Goal: Transaction & Acquisition: Obtain resource

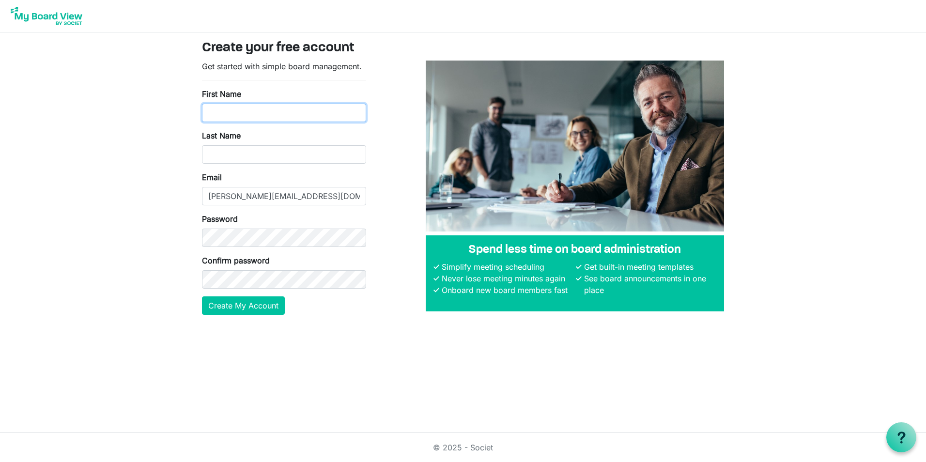
click at [261, 113] on input "First Name" at bounding box center [284, 113] width 164 height 18
type input "Scott"
type input "[PERSON_NAME]"
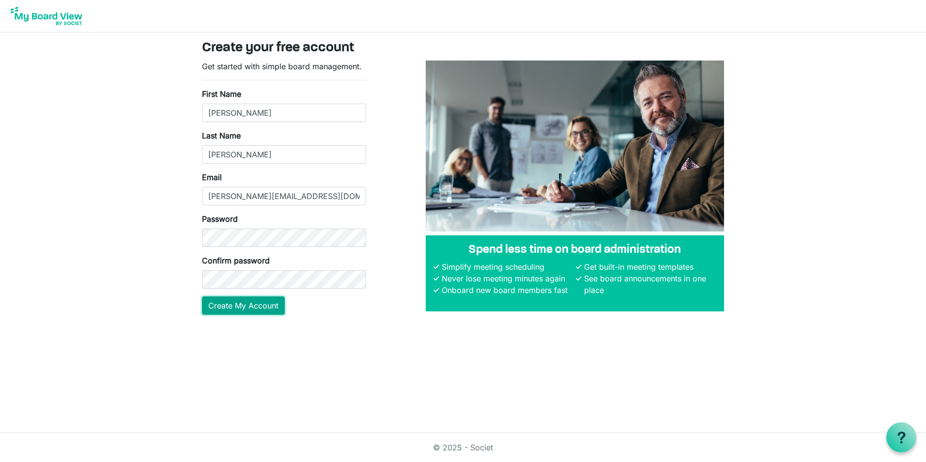
click at [252, 303] on button "Create My Account" at bounding box center [243, 305] width 83 height 18
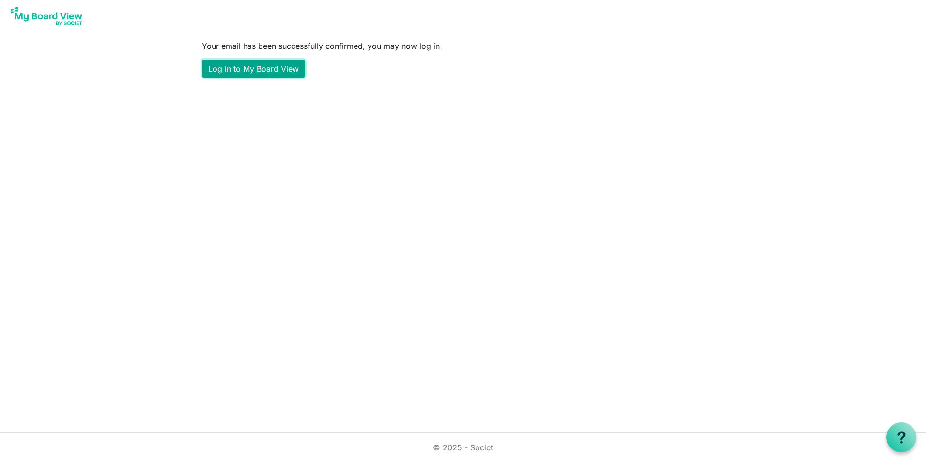
click at [265, 68] on link "Log in to My Board View" at bounding box center [253, 69] width 103 height 18
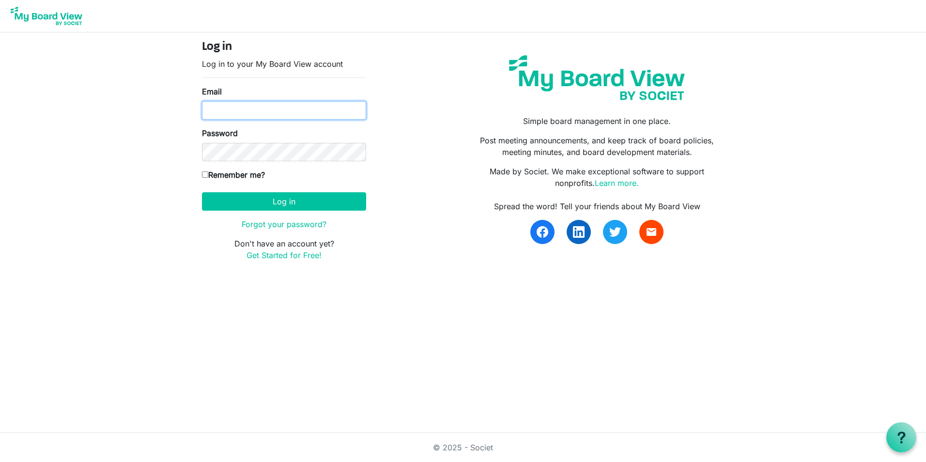
type input "[PERSON_NAME]"
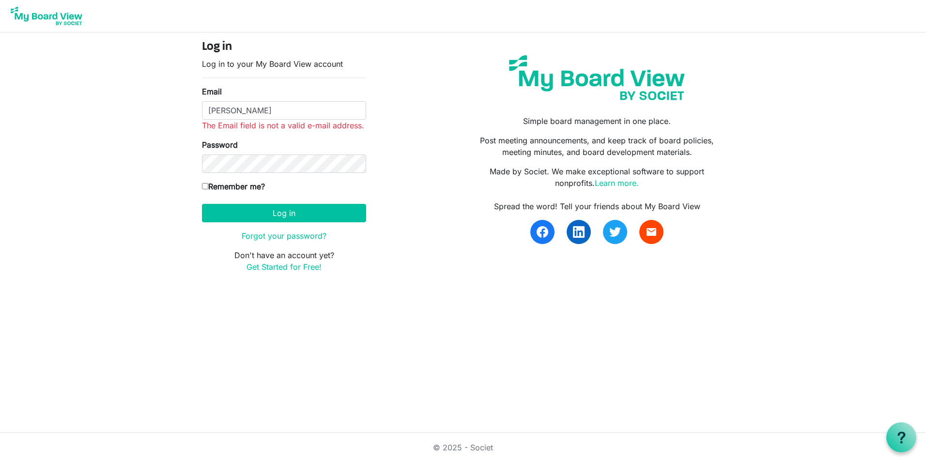
click at [208, 173] on form "Log in Log in to your My Board View account Email Dansby The Email field is not…" at bounding box center [284, 156] width 164 height 233
click at [203, 186] on input "Remember me?" at bounding box center [205, 186] width 6 height 6
checkbox input "true"
click at [248, 110] on input "Dansby" at bounding box center [284, 110] width 164 height 18
click at [295, 111] on input "Dansby" at bounding box center [284, 110] width 164 height 18
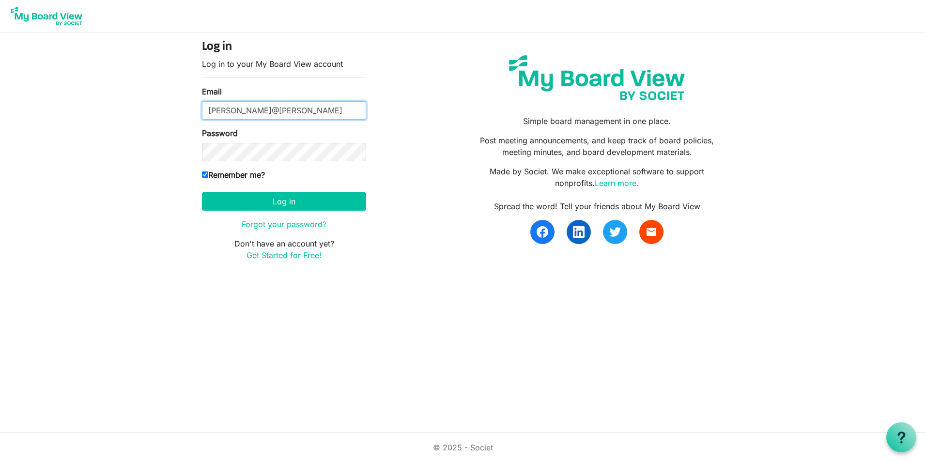
type input "dansby@Danacole.com"
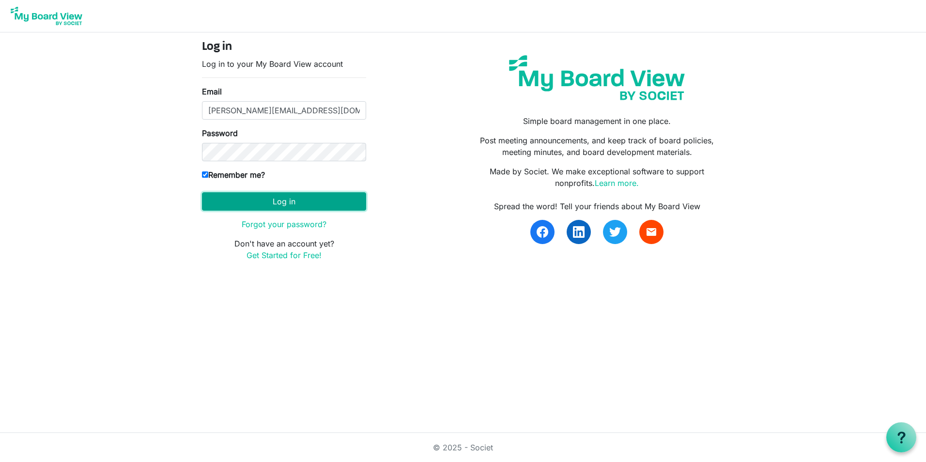
click at [289, 200] on button "Log in" at bounding box center [284, 201] width 164 height 18
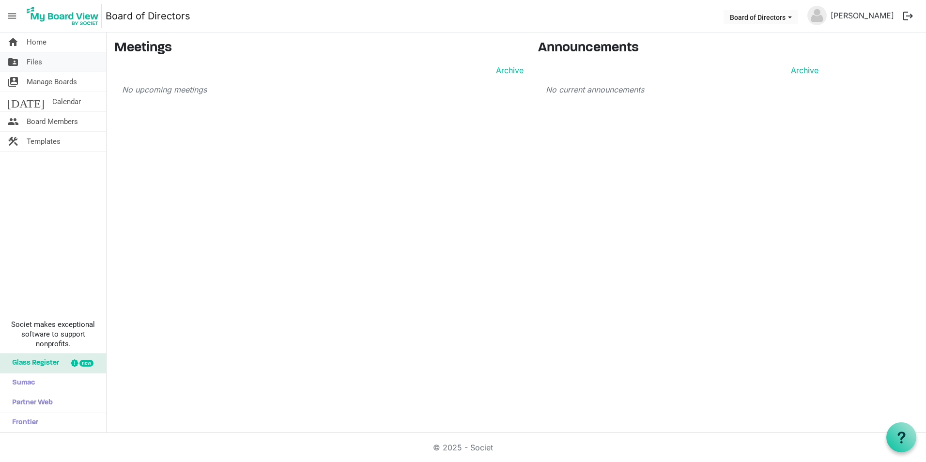
click at [40, 62] on span "Files" at bounding box center [35, 61] width 16 height 19
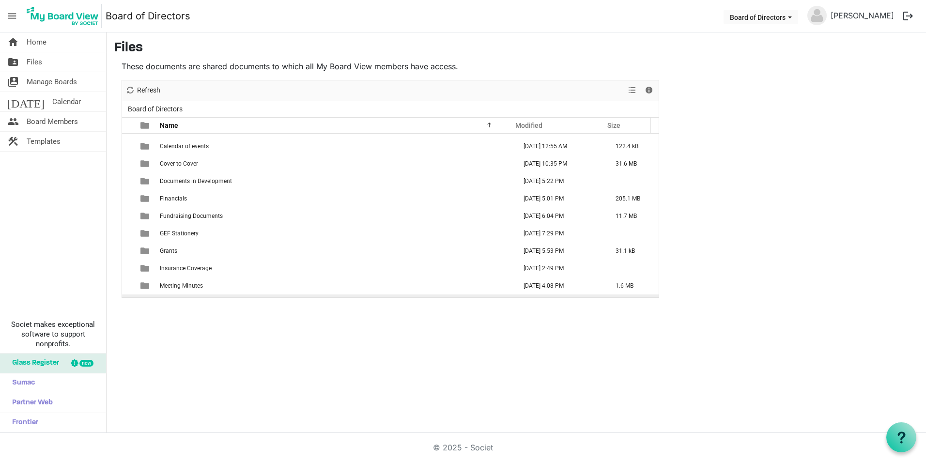
scroll to position [97, 0]
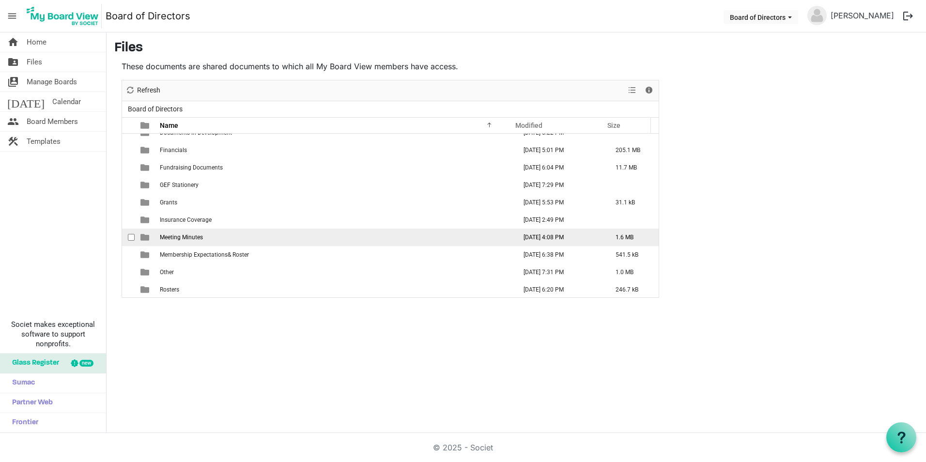
click at [213, 236] on td "Meeting Minutes" at bounding box center [335, 237] width 357 height 17
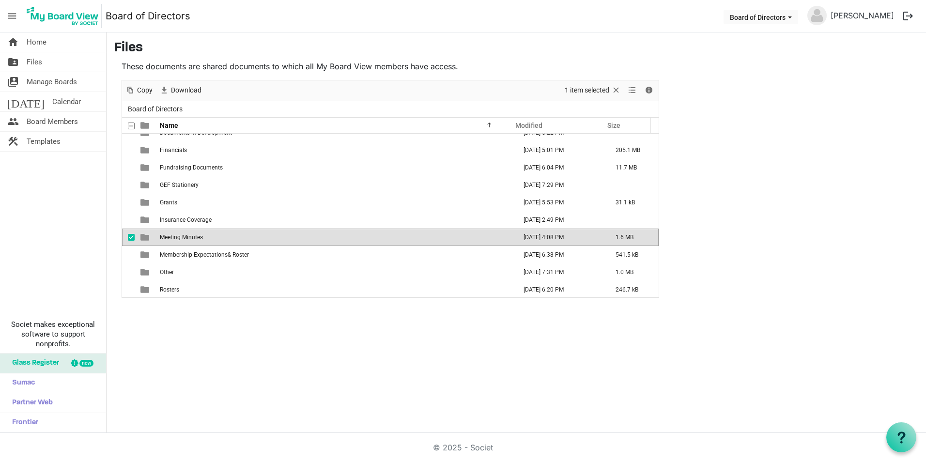
click at [213, 236] on td "Meeting Minutes" at bounding box center [335, 237] width 357 height 17
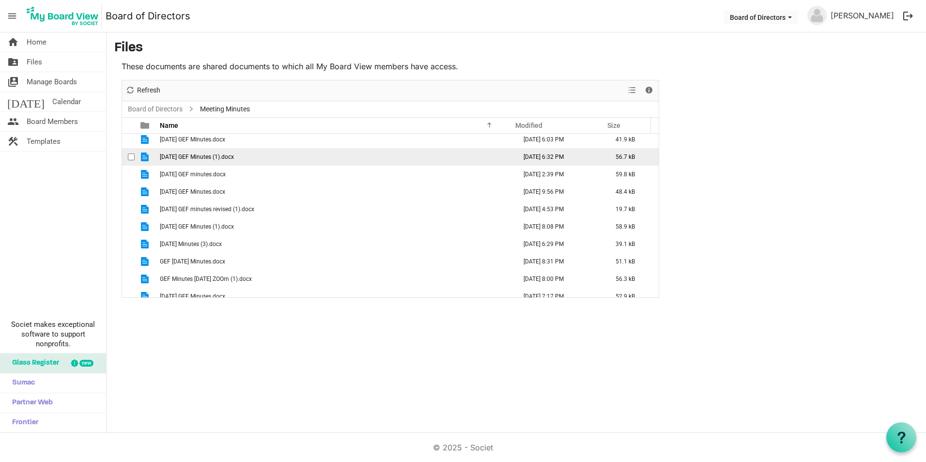
scroll to position [0, 0]
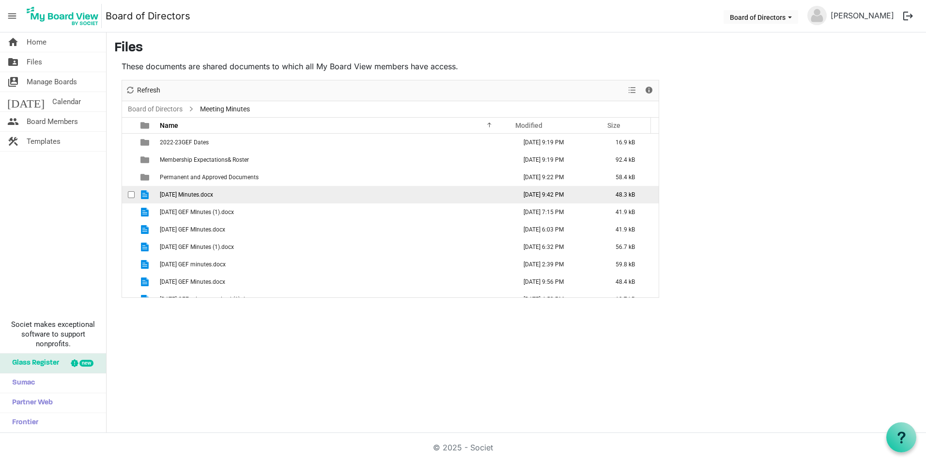
click at [130, 194] on span "checkbox" at bounding box center [131, 194] width 7 height 7
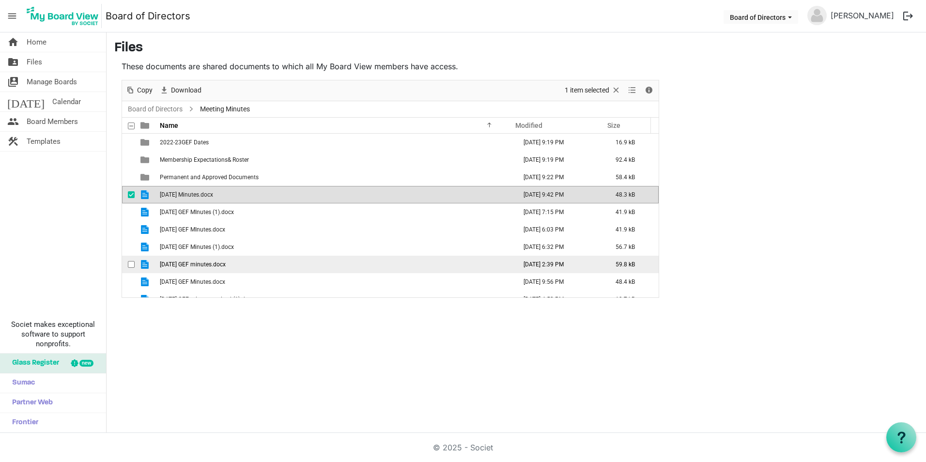
scroll to position [48, 0]
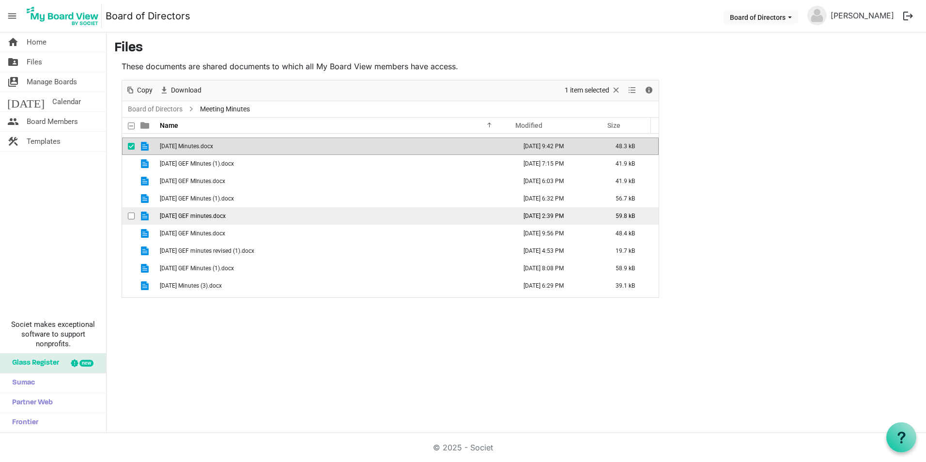
click at [130, 217] on span "checkbox" at bounding box center [131, 216] width 7 height 7
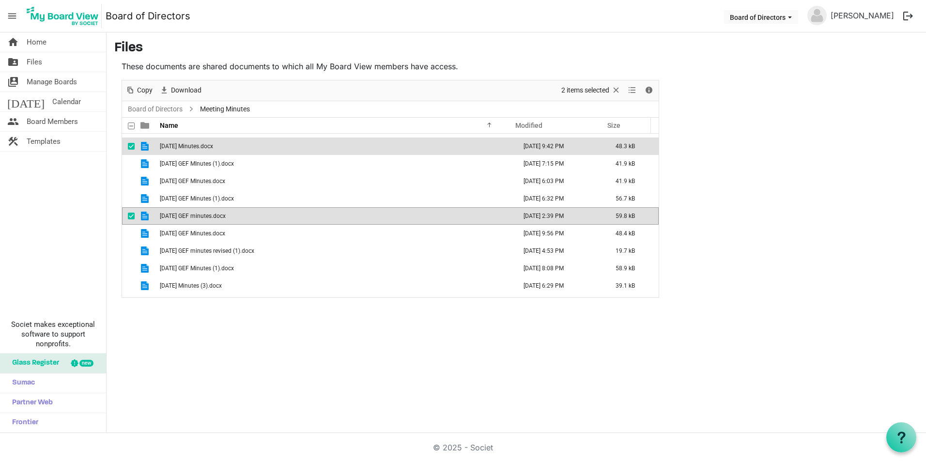
scroll to position [97, 0]
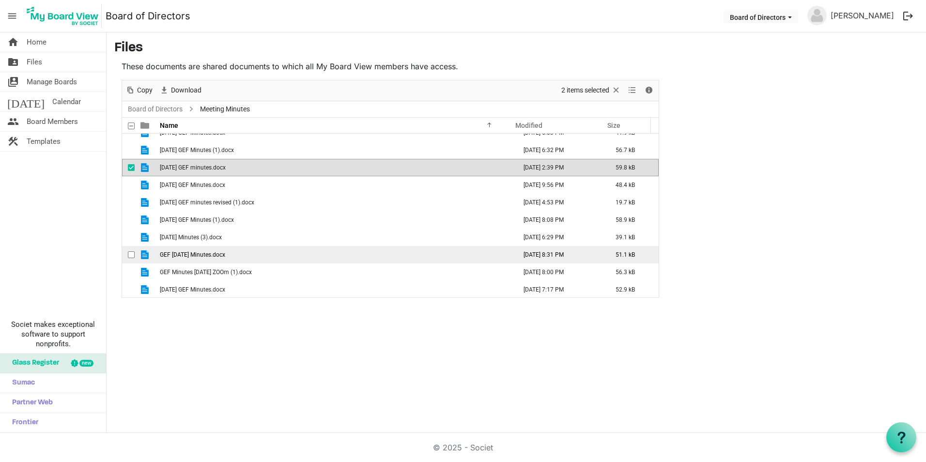
click at [127, 255] on td "checkbox" at bounding box center [128, 254] width 13 height 17
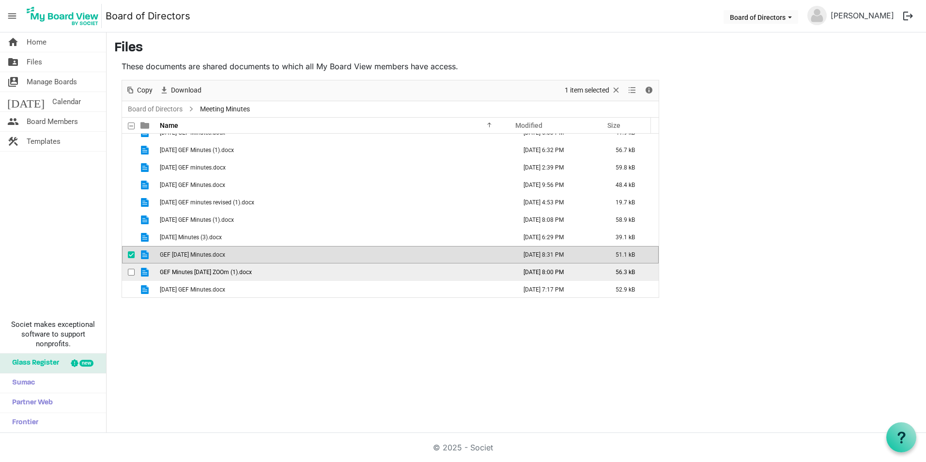
click at [130, 274] on span "checkbox" at bounding box center [131, 272] width 7 height 7
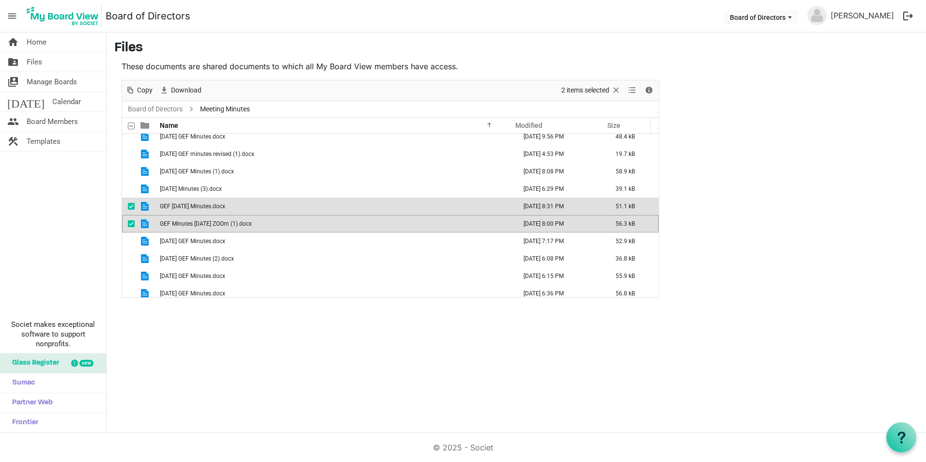
scroll to position [194, 0]
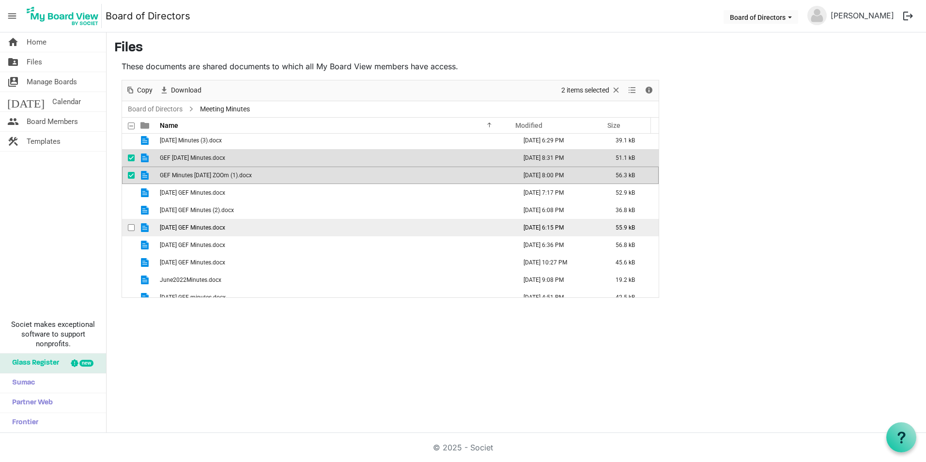
click at [131, 226] on span "checkbox" at bounding box center [131, 227] width 7 height 7
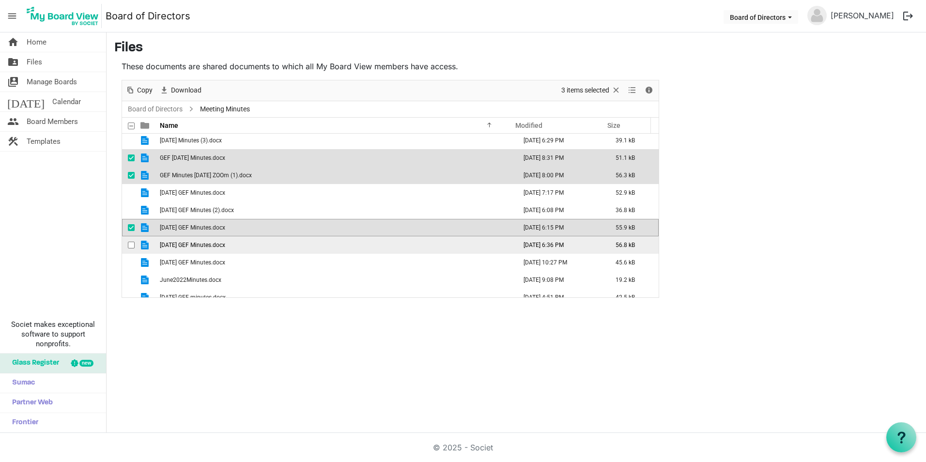
click at [128, 245] on span "checkbox" at bounding box center [131, 245] width 7 height 7
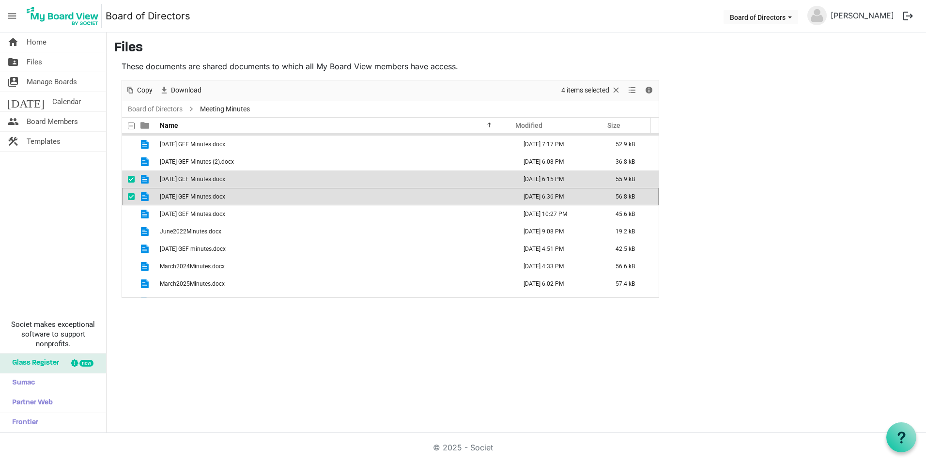
scroll to position [291, 0]
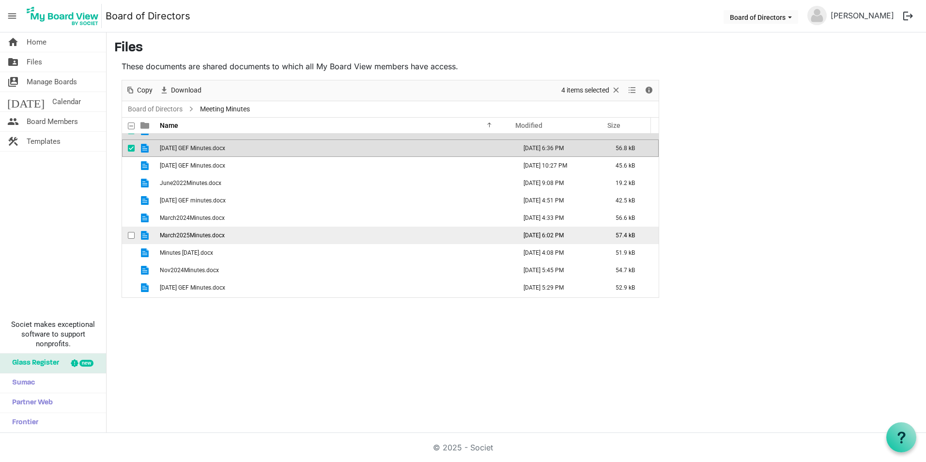
click at [132, 233] on span "checkbox" at bounding box center [131, 235] width 7 height 7
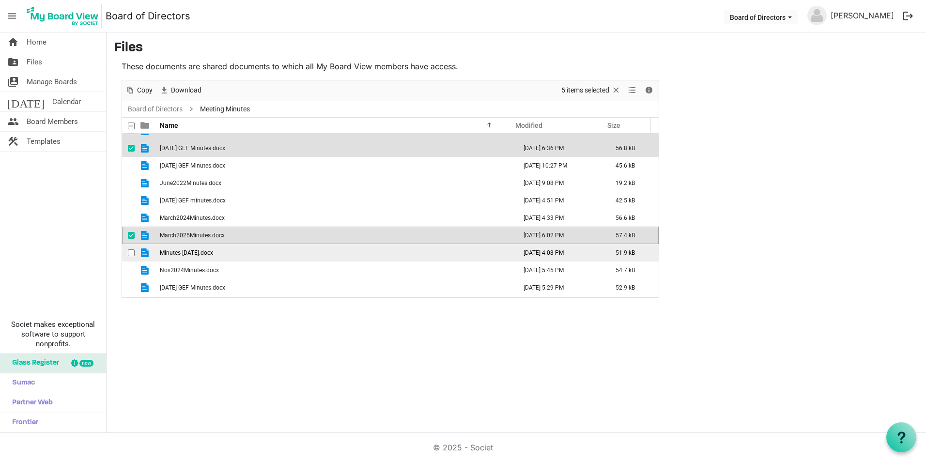
click at [132, 252] on span "checkbox" at bounding box center [131, 252] width 7 height 7
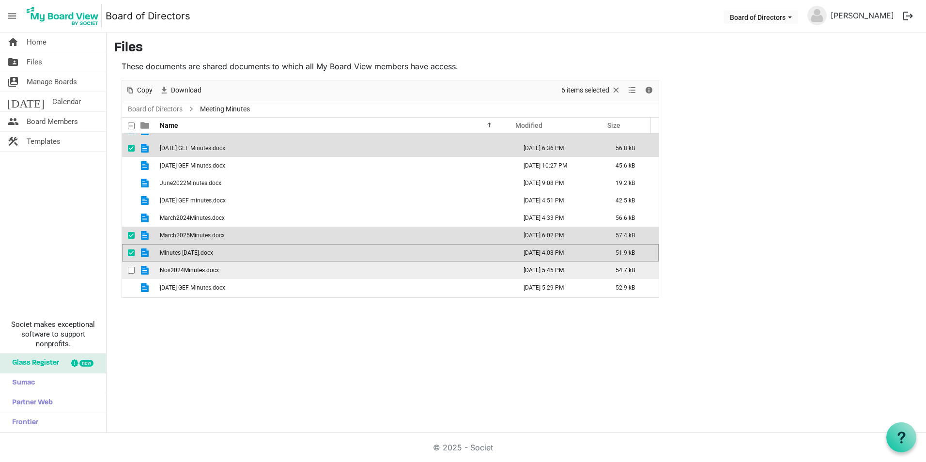
click at [129, 270] on span "checkbox" at bounding box center [131, 270] width 7 height 7
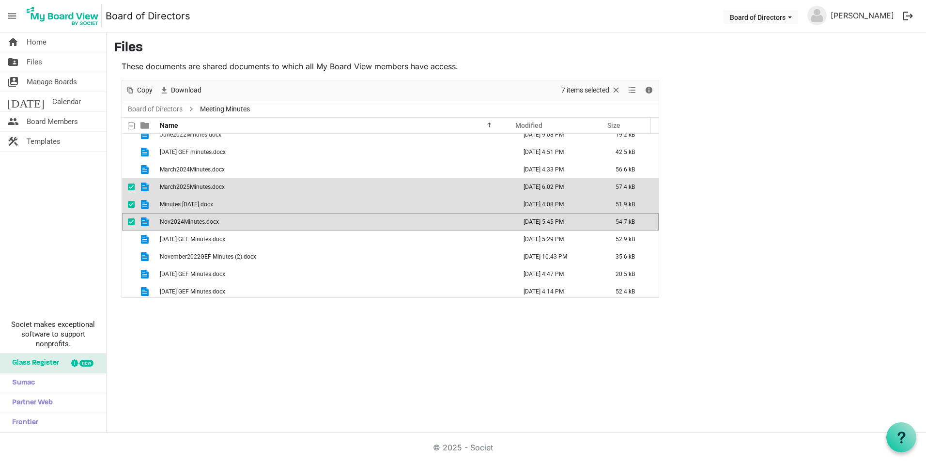
scroll to position [429, 0]
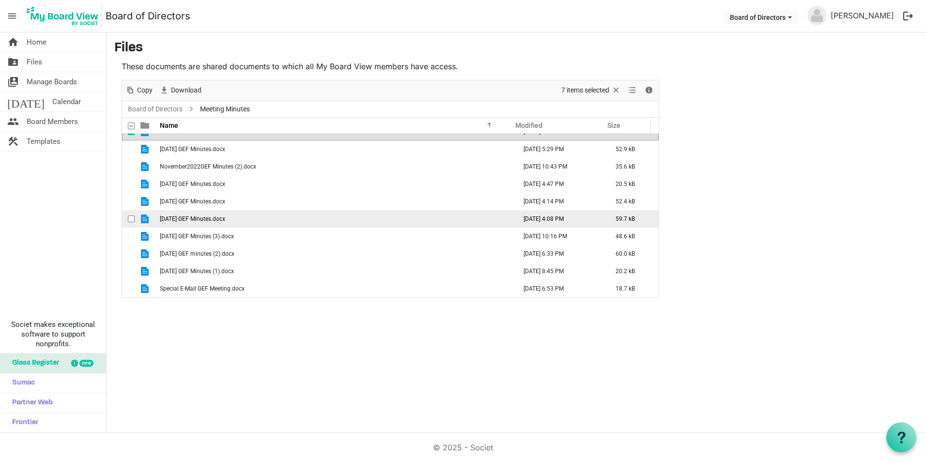
click at [132, 218] on span "checkbox" at bounding box center [131, 219] width 7 height 7
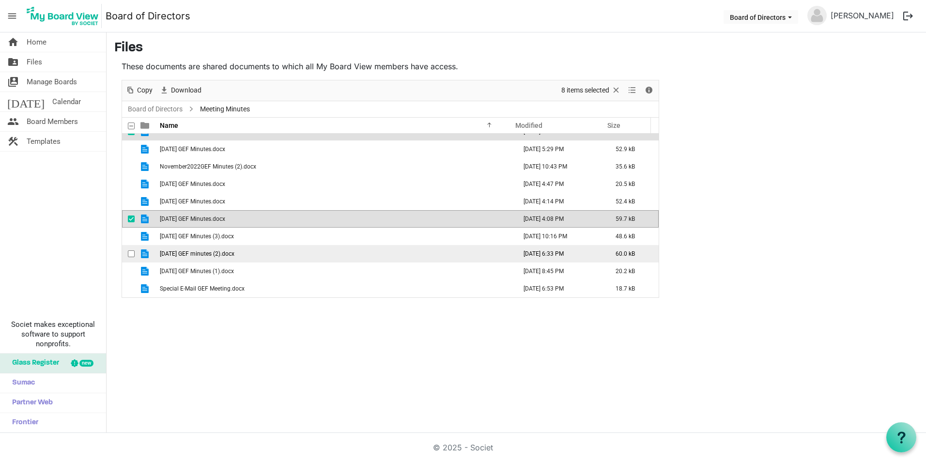
click at [131, 251] on span "checkbox" at bounding box center [131, 253] width 7 height 7
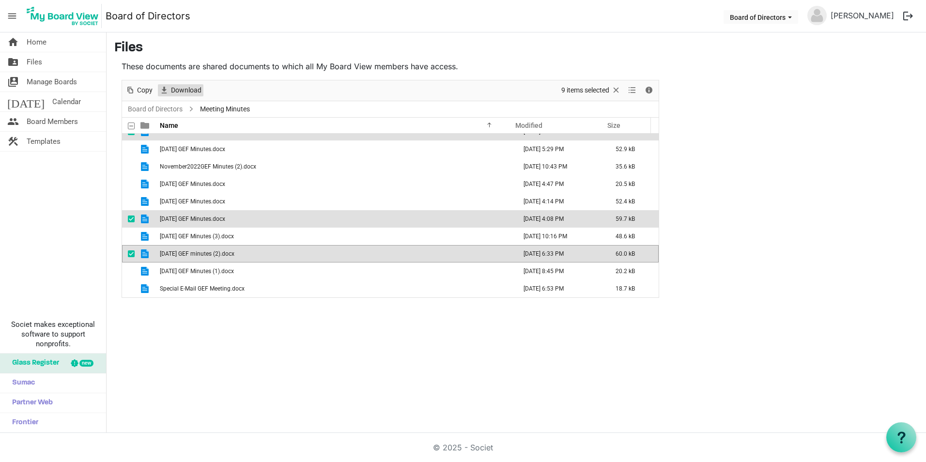
click at [193, 89] on span "Download" at bounding box center [186, 90] width 32 height 12
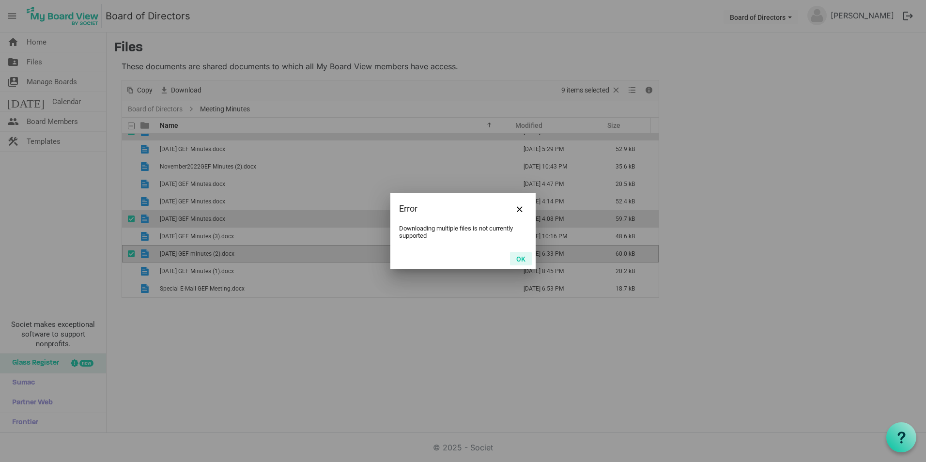
click at [519, 256] on button "OK" at bounding box center [521, 259] width 22 height 14
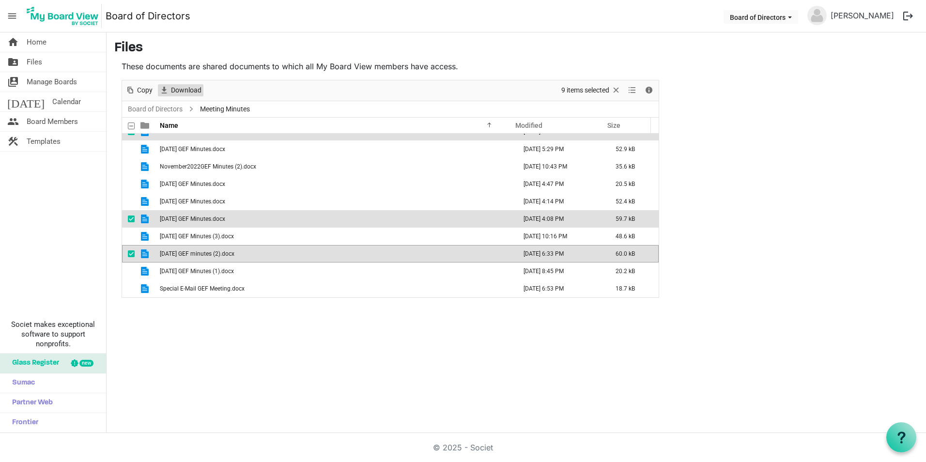
scroll to position [187, 0]
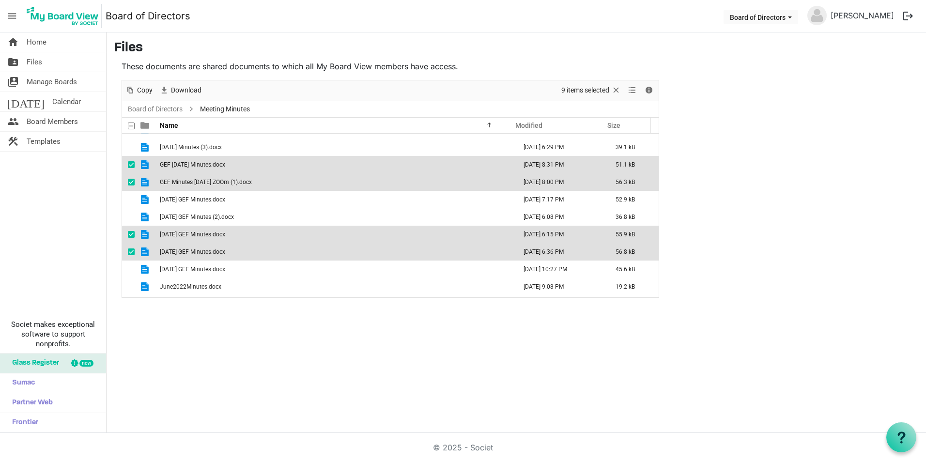
click at [130, 124] on span at bounding box center [131, 126] width 7 height 7
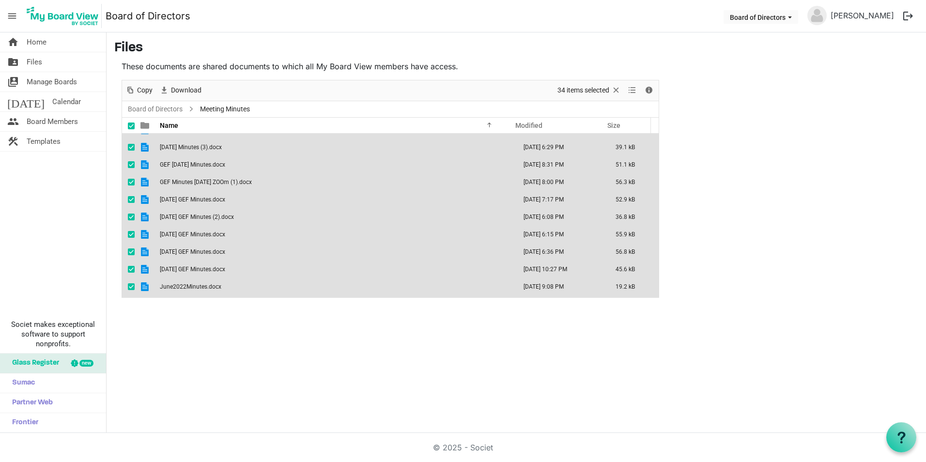
scroll to position [429, 0]
click at [130, 124] on span at bounding box center [131, 126] width 7 height 7
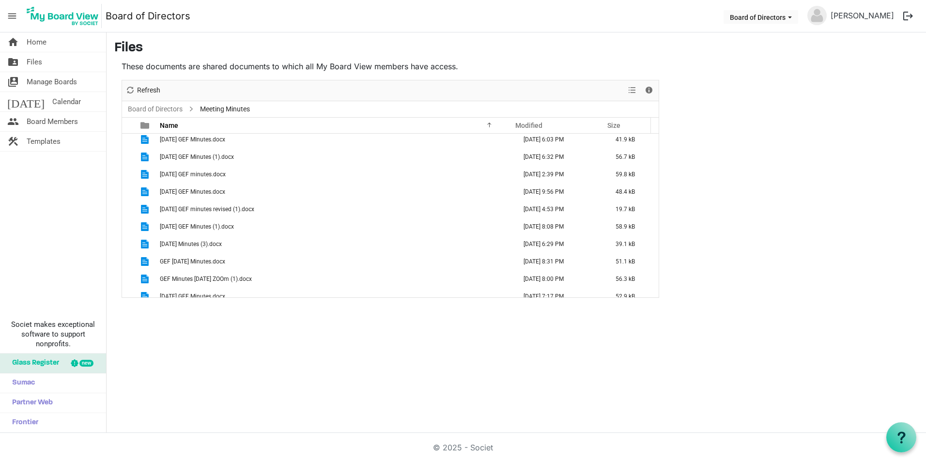
scroll to position [0, 0]
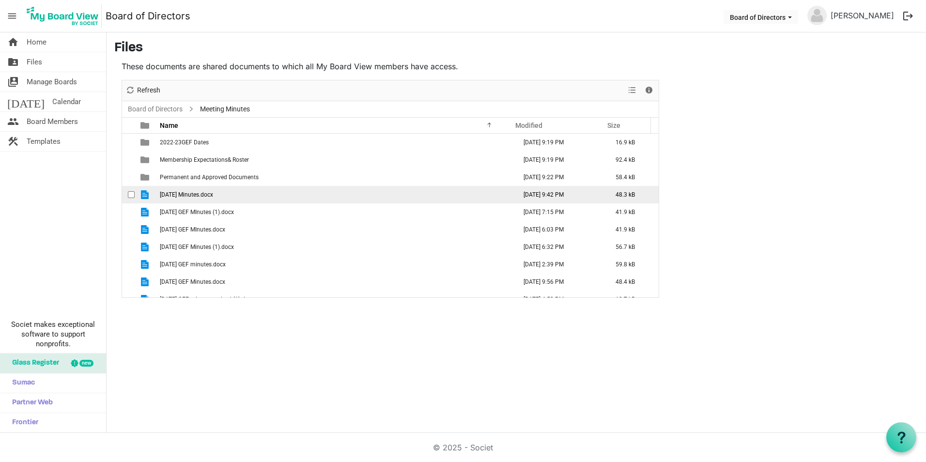
click at [130, 193] on span "checkbox" at bounding box center [131, 194] width 7 height 7
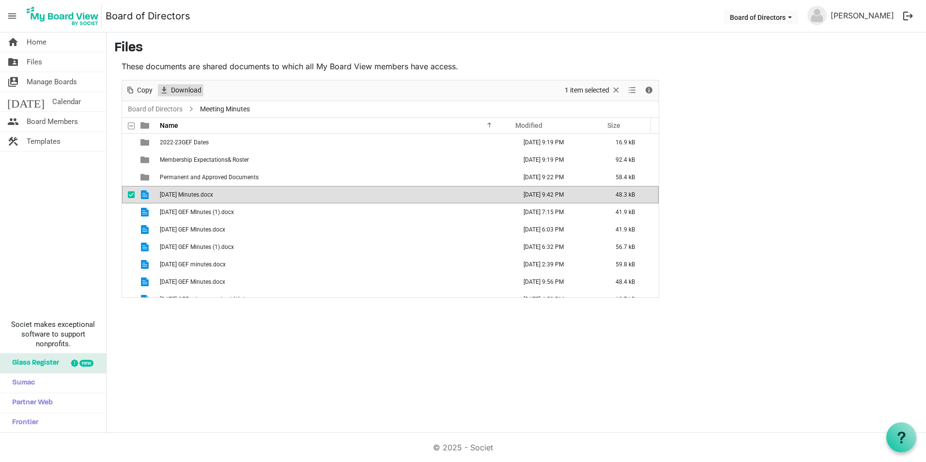
click at [190, 89] on span "Download" at bounding box center [186, 90] width 32 height 12
click at [130, 193] on span "checkbox" at bounding box center [131, 194] width 7 height 7
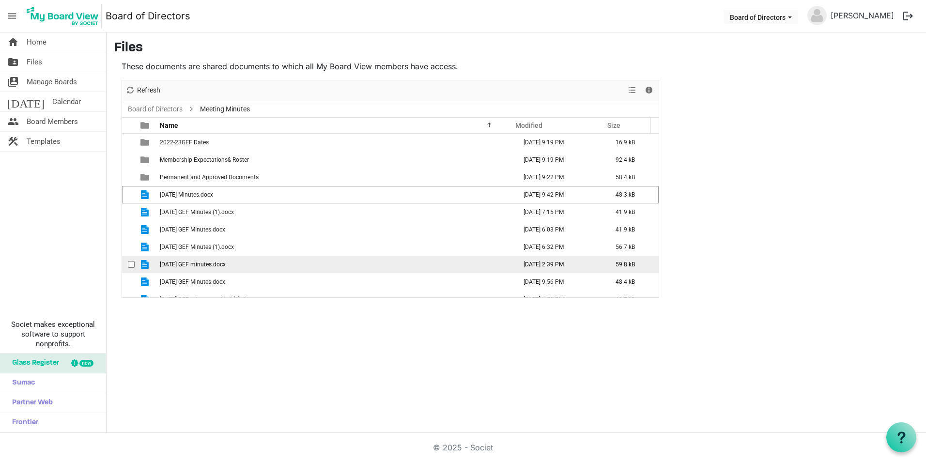
click at [132, 265] on span "checkbox" at bounding box center [131, 264] width 7 height 7
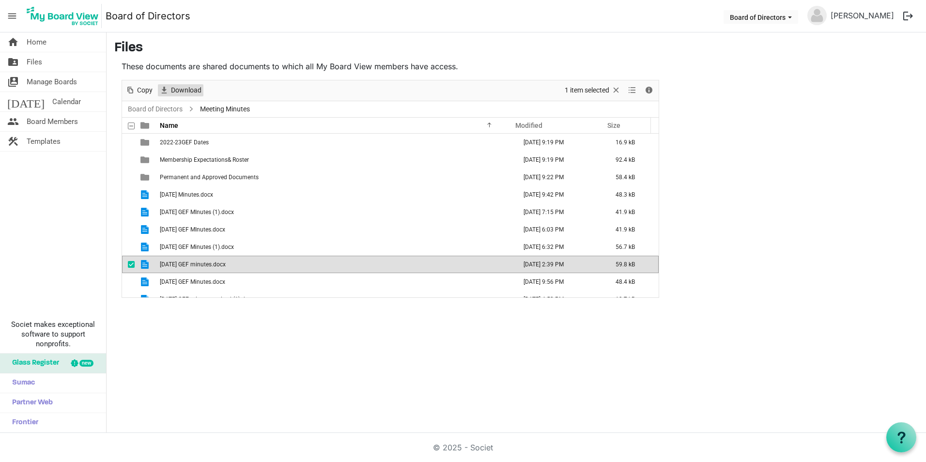
click at [180, 92] on span "Download" at bounding box center [186, 90] width 32 height 12
click at [130, 264] on span "checkbox" at bounding box center [131, 264] width 7 height 7
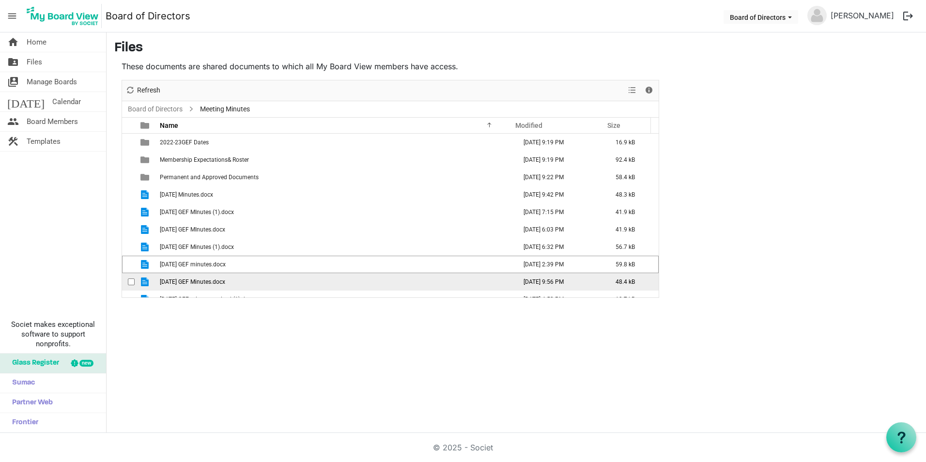
scroll to position [48, 0]
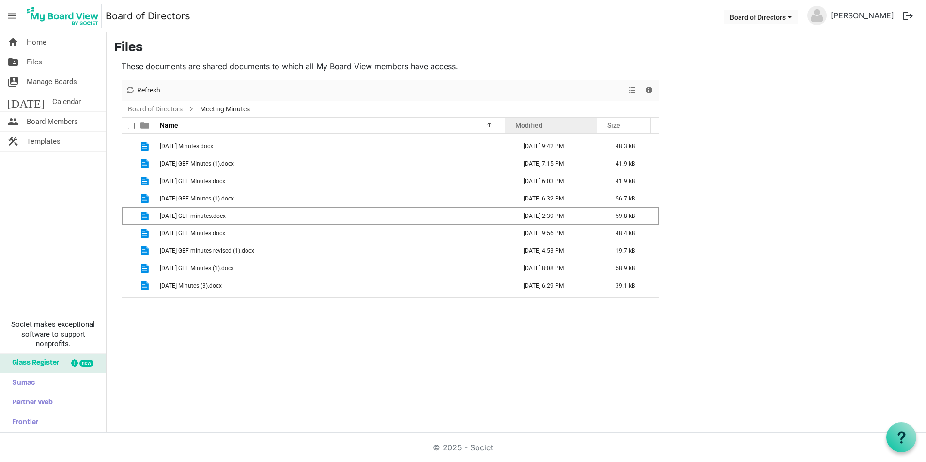
click at [554, 122] on div "Modified" at bounding box center [551, 125] width 78 height 14
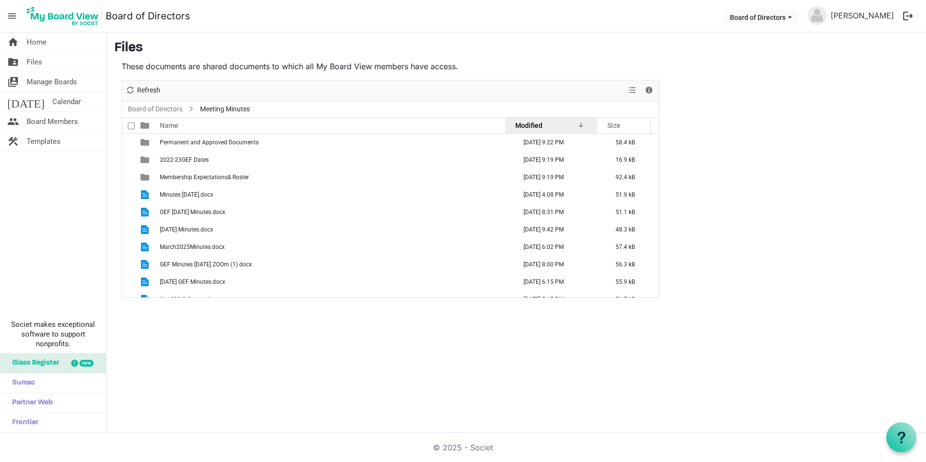
click at [569, 122] on div "Modified" at bounding box center [551, 125] width 78 height 14
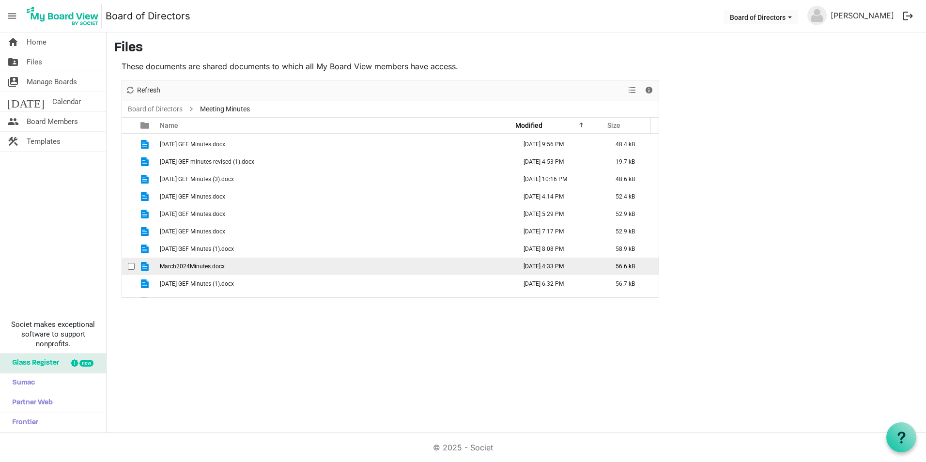
scroll to position [291, 0]
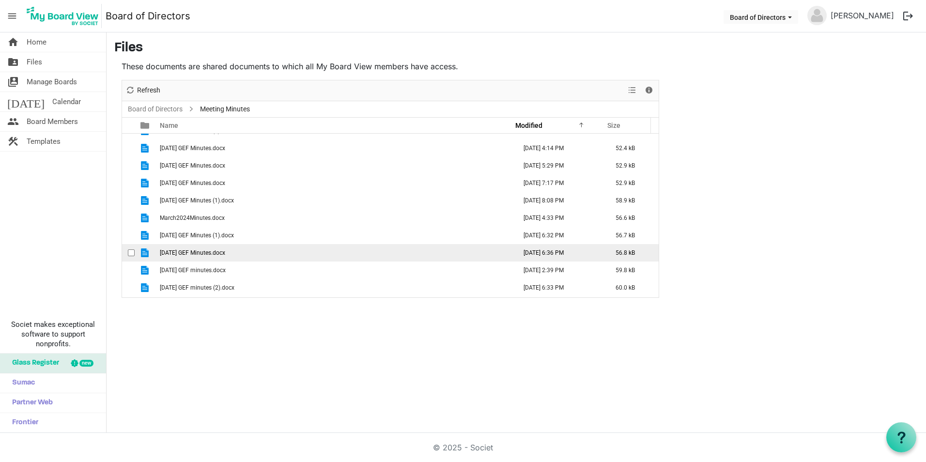
click at [131, 253] on span "checkbox" at bounding box center [131, 252] width 7 height 7
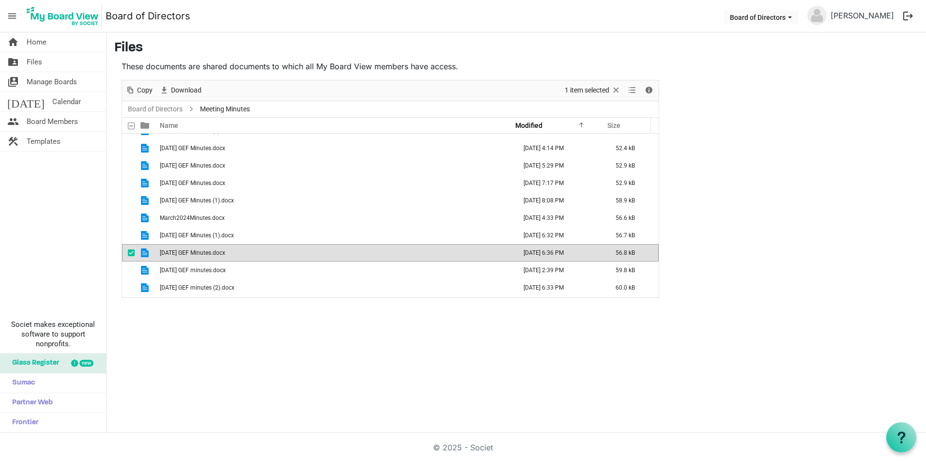
click at [131, 253] on span "checkbox" at bounding box center [131, 252] width 7 height 7
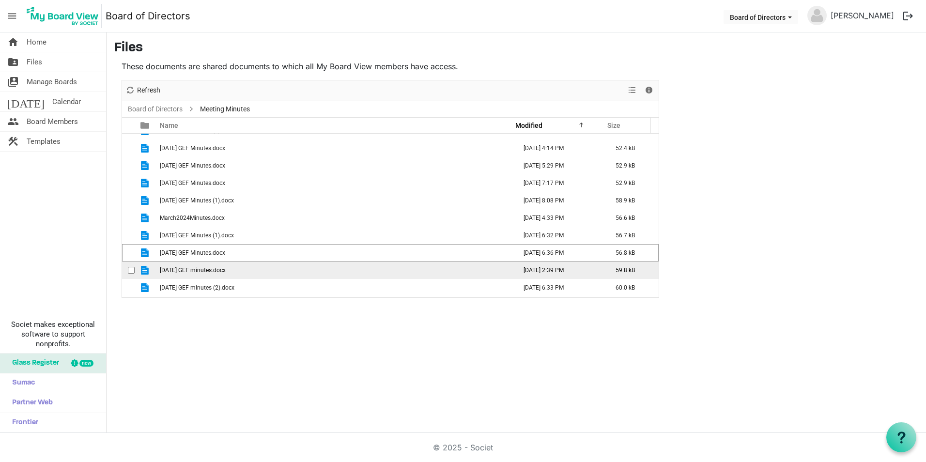
click at [132, 270] on span "checkbox" at bounding box center [131, 270] width 7 height 7
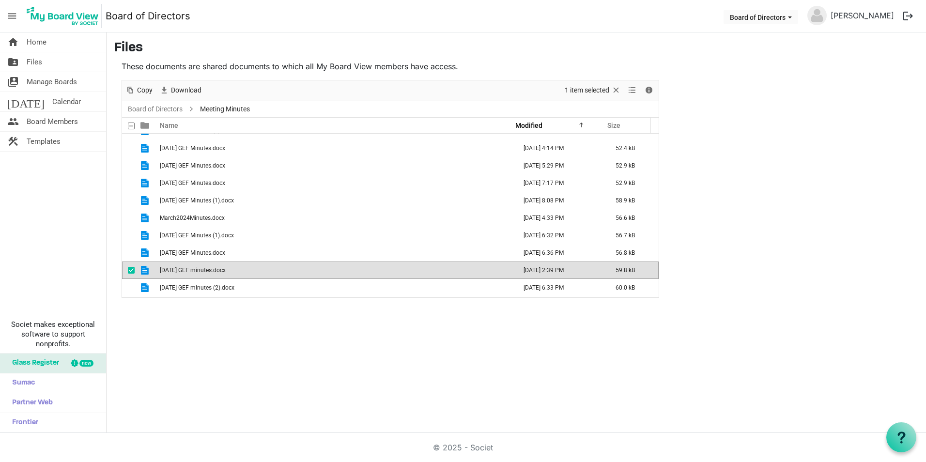
click at [133, 268] on span "checkbox" at bounding box center [131, 270] width 7 height 7
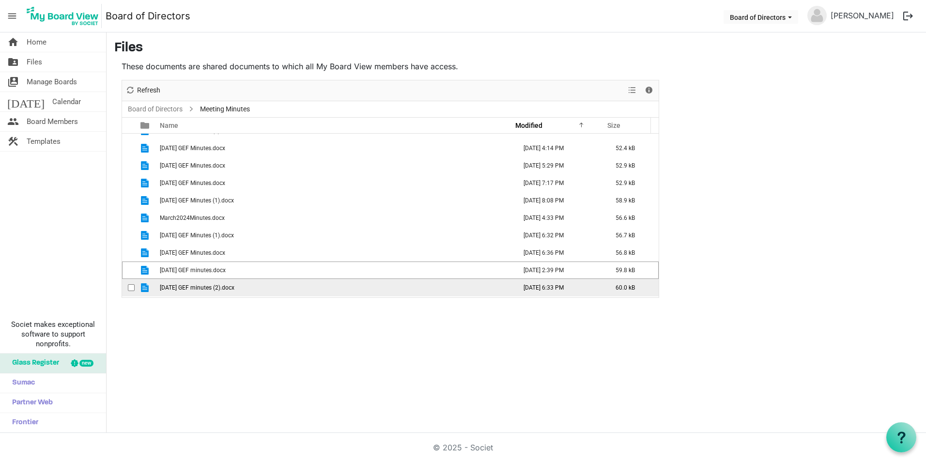
click at [130, 286] on span "checkbox" at bounding box center [131, 287] width 7 height 7
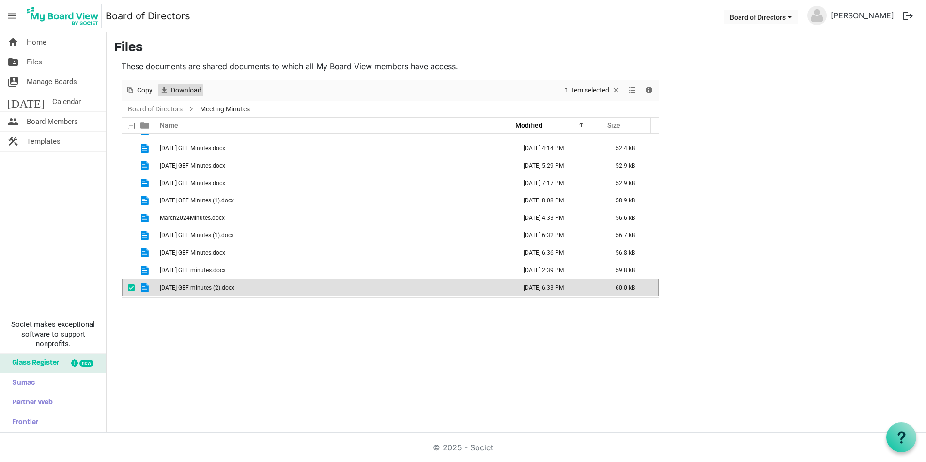
click at [188, 89] on span "Download" at bounding box center [186, 90] width 32 height 12
click at [131, 285] on span "checkbox" at bounding box center [131, 287] width 7 height 7
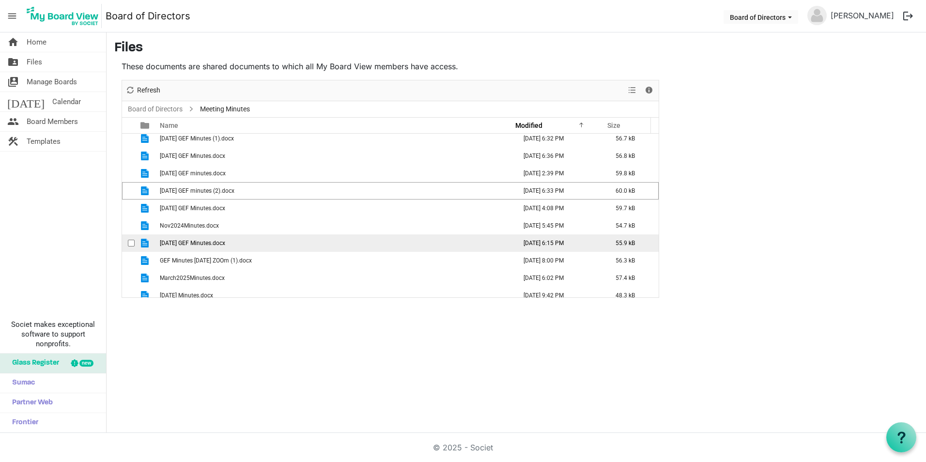
scroll to position [429, 0]
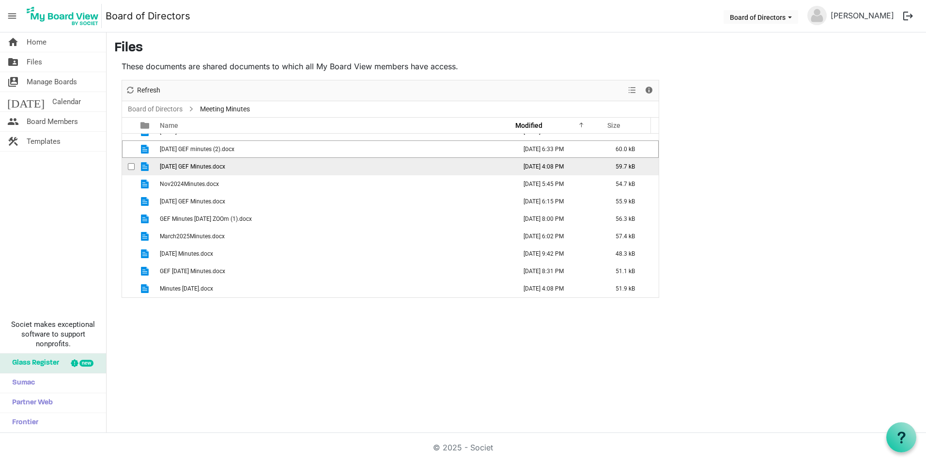
click at [128, 165] on span "checkbox" at bounding box center [131, 166] width 7 height 7
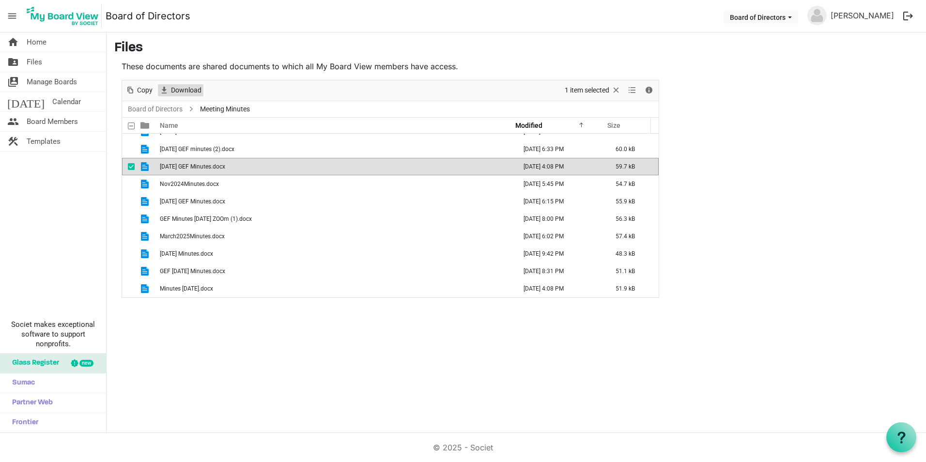
click at [186, 85] on span "Download" at bounding box center [186, 90] width 32 height 12
click at [132, 165] on span "checkbox" at bounding box center [131, 166] width 7 height 7
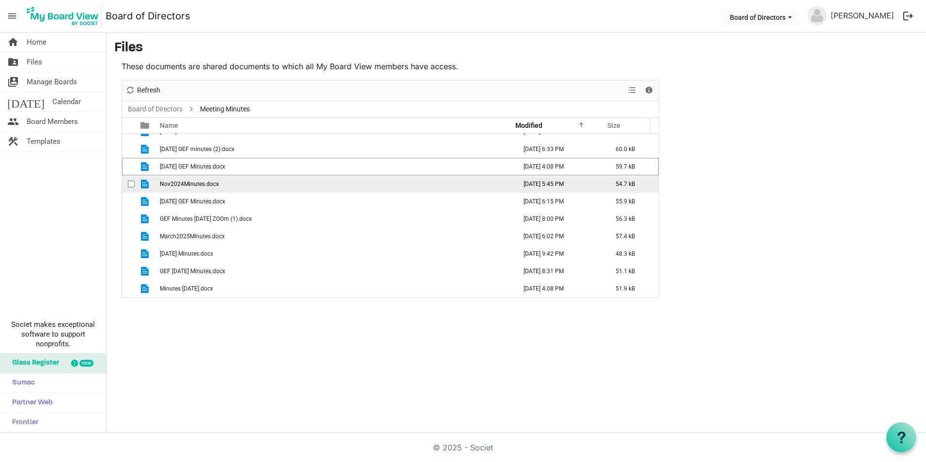
click at [132, 184] on span "checkbox" at bounding box center [131, 184] width 7 height 7
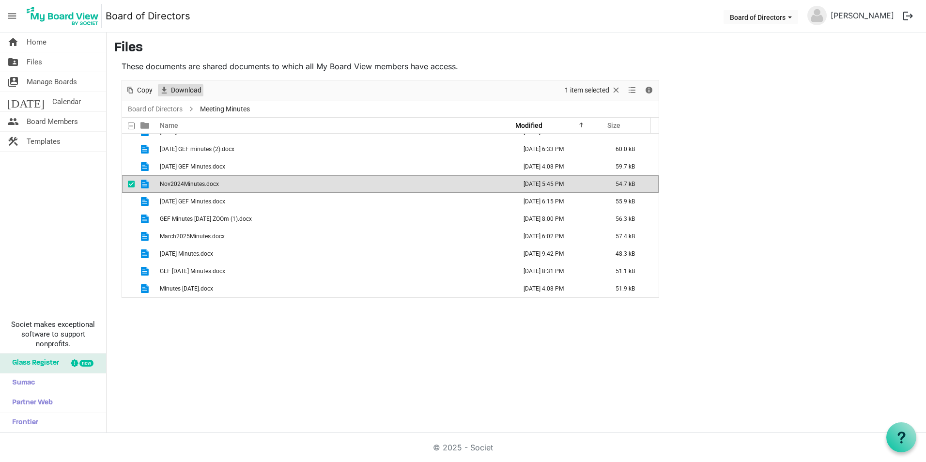
click at [196, 89] on span "Download" at bounding box center [186, 90] width 32 height 12
click at [129, 185] on span "checkbox" at bounding box center [131, 184] width 7 height 7
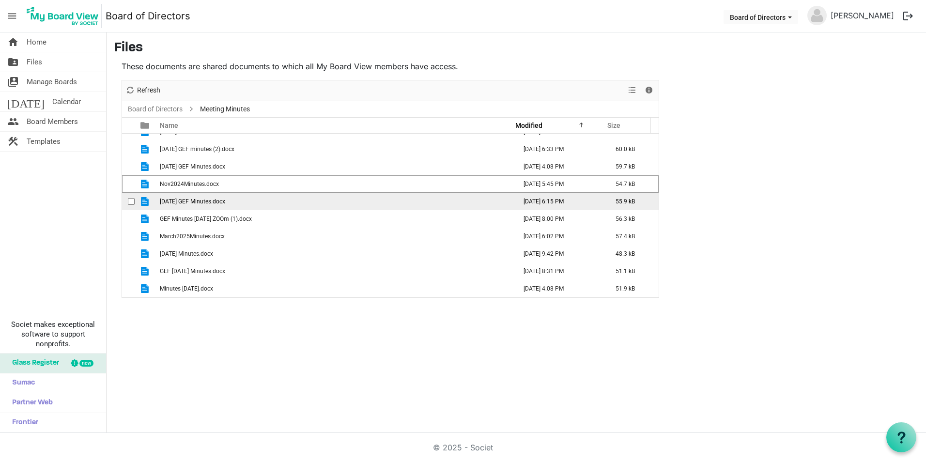
click at [131, 204] on span "checkbox" at bounding box center [131, 201] width 7 height 7
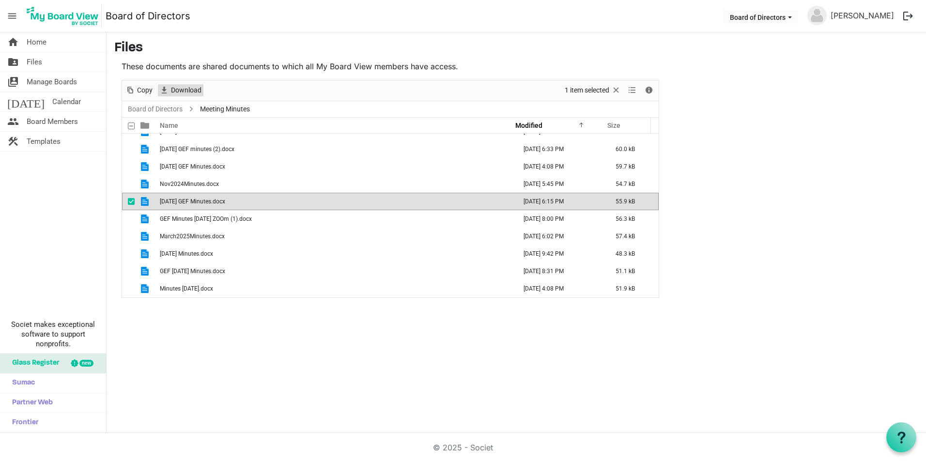
click at [197, 88] on span "Download" at bounding box center [186, 90] width 32 height 12
click at [129, 202] on span "checkbox" at bounding box center [131, 201] width 7 height 7
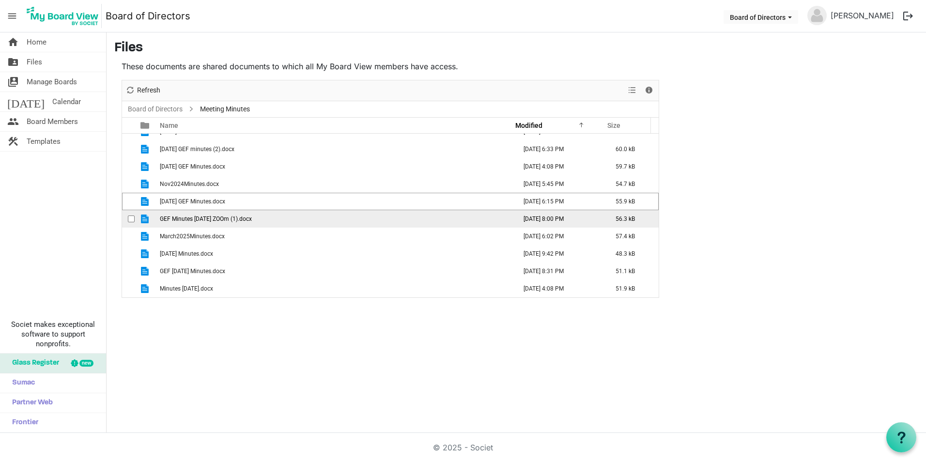
click at [130, 219] on span "checkbox" at bounding box center [131, 219] width 7 height 7
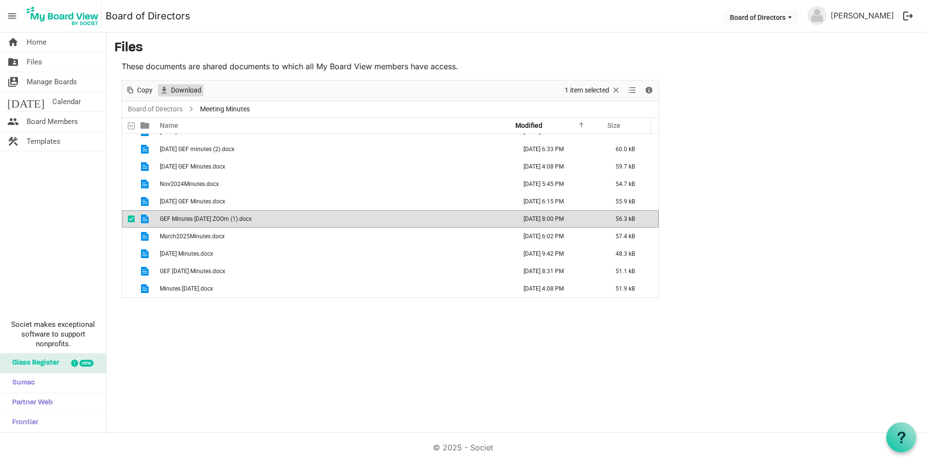
click at [192, 89] on span "Download" at bounding box center [186, 90] width 32 height 12
click at [129, 219] on span "checkbox" at bounding box center [131, 219] width 7 height 7
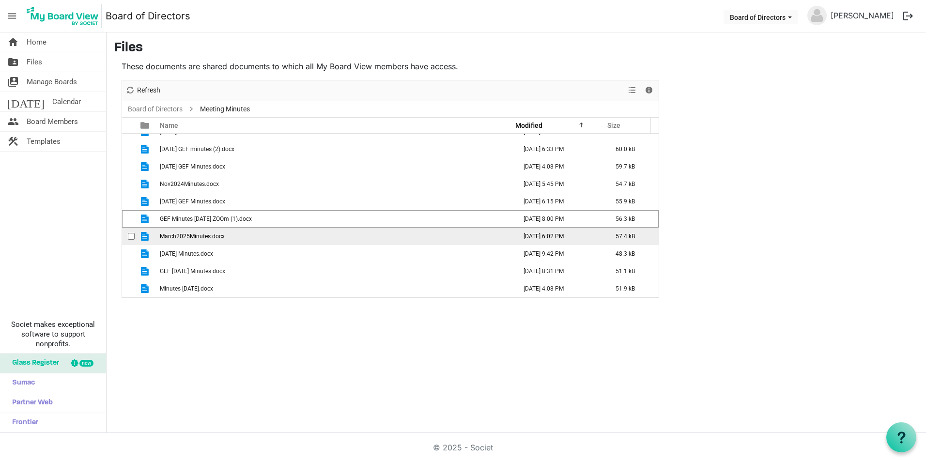
click at [131, 238] on span "checkbox" at bounding box center [131, 236] width 7 height 7
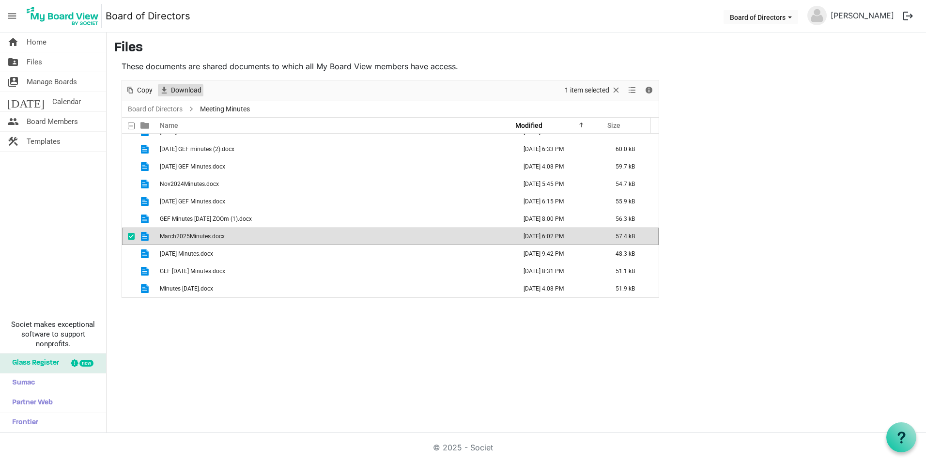
click at [195, 87] on span "Download" at bounding box center [186, 90] width 32 height 12
click at [131, 235] on span "checkbox" at bounding box center [131, 236] width 7 height 7
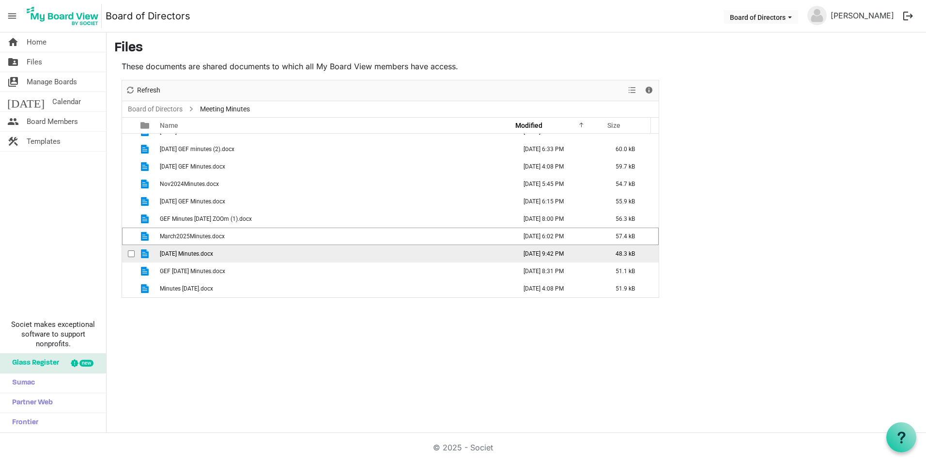
click at [131, 255] on span "checkbox" at bounding box center [131, 253] width 7 height 7
click at [188, 92] on span "Download" at bounding box center [186, 90] width 32 height 12
click at [132, 251] on span "checkbox" at bounding box center [131, 253] width 7 height 7
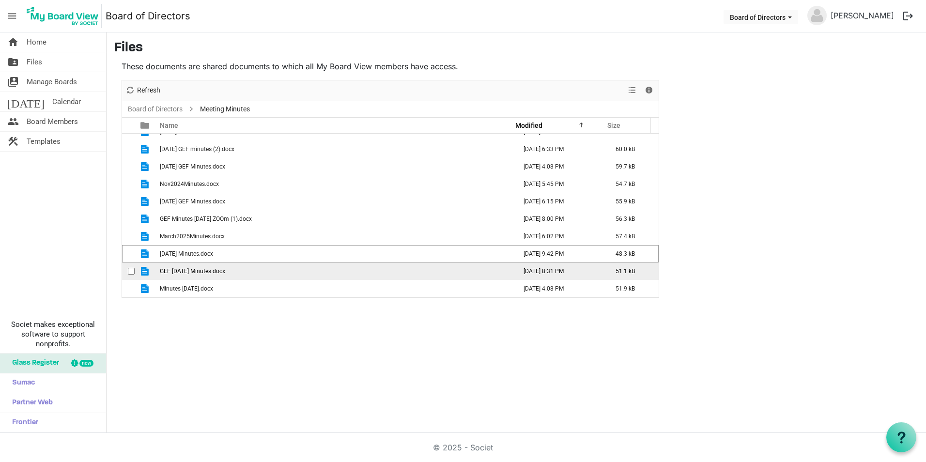
click at [129, 271] on span "checkbox" at bounding box center [131, 271] width 7 height 7
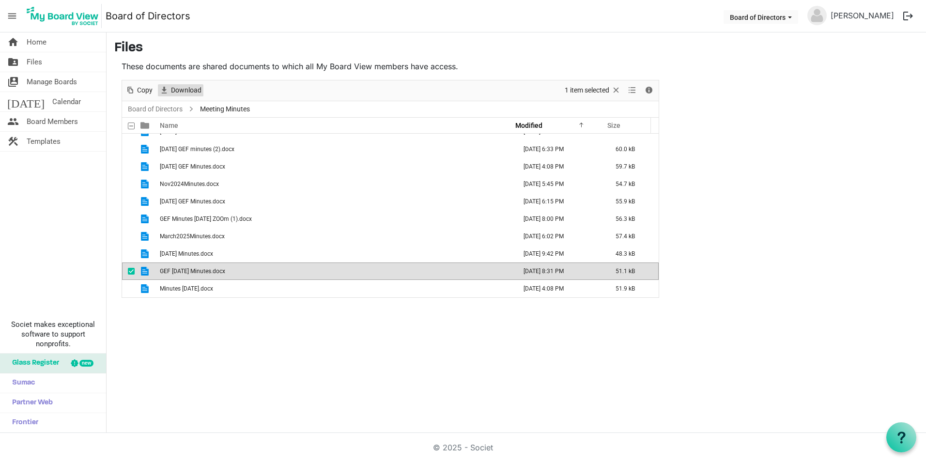
click at [186, 92] on span "Download" at bounding box center [186, 90] width 32 height 12
click at [131, 270] on span "checkbox" at bounding box center [131, 271] width 7 height 7
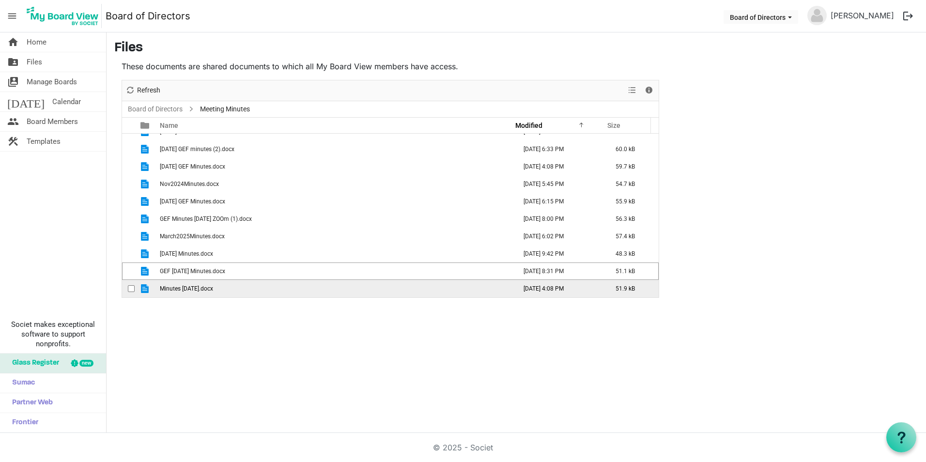
click at [130, 289] on span "checkbox" at bounding box center [131, 288] width 7 height 7
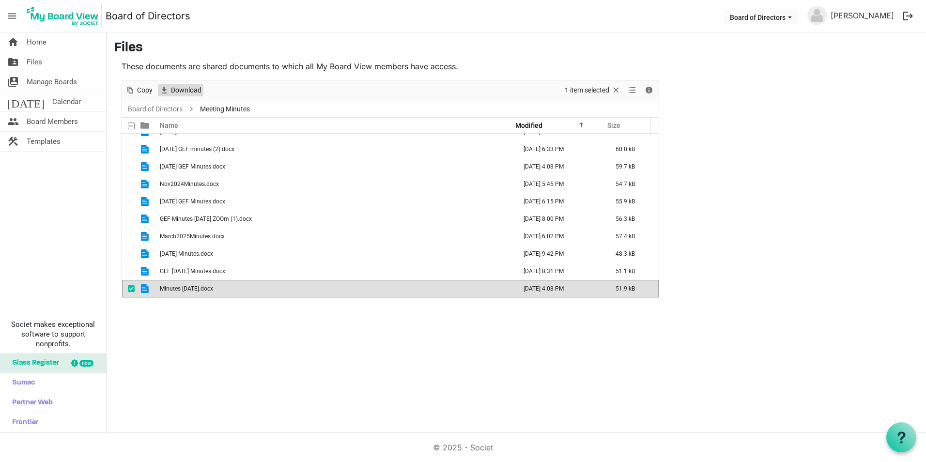
click at [194, 93] on span "Download" at bounding box center [186, 90] width 32 height 12
click at [131, 289] on span "checkbox" at bounding box center [131, 288] width 7 height 7
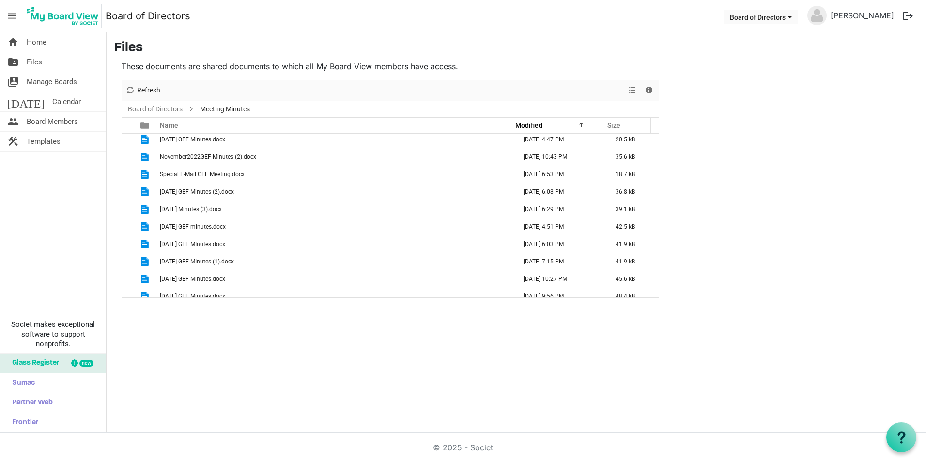
scroll to position [0, 0]
